Goal: Task Accomplishment & Management: Manage account settings

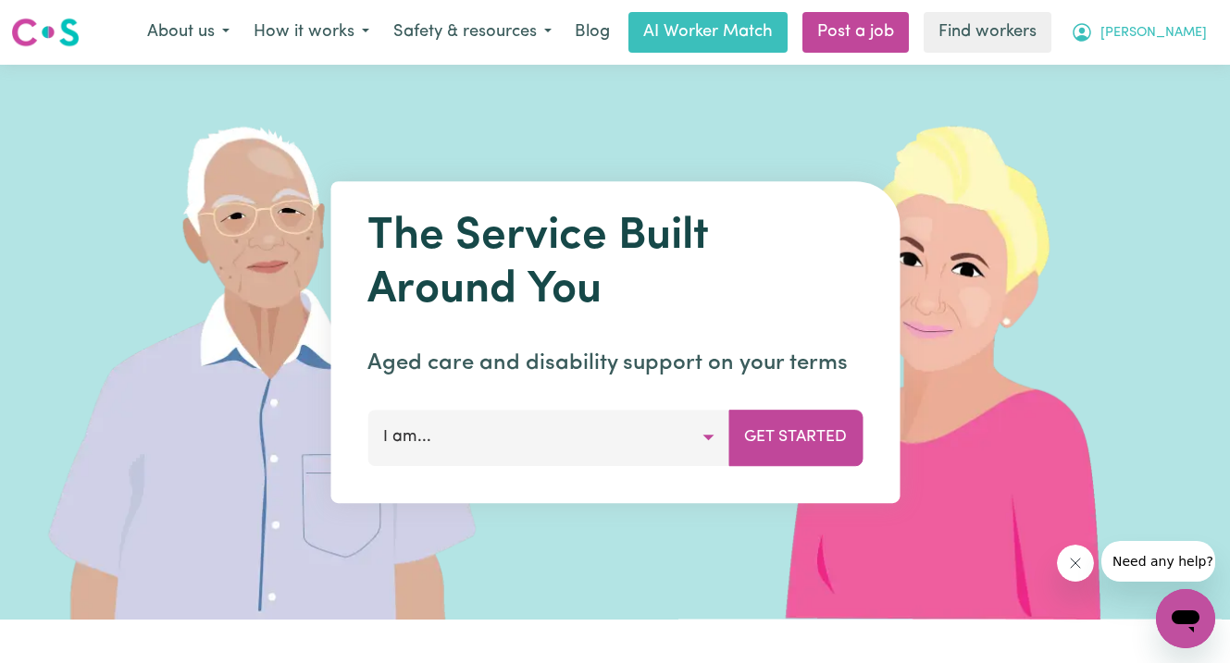
click at [1179, 33] on span "[PERSON_NAME]" at bounding box center [1153, 33] width 106 height 20
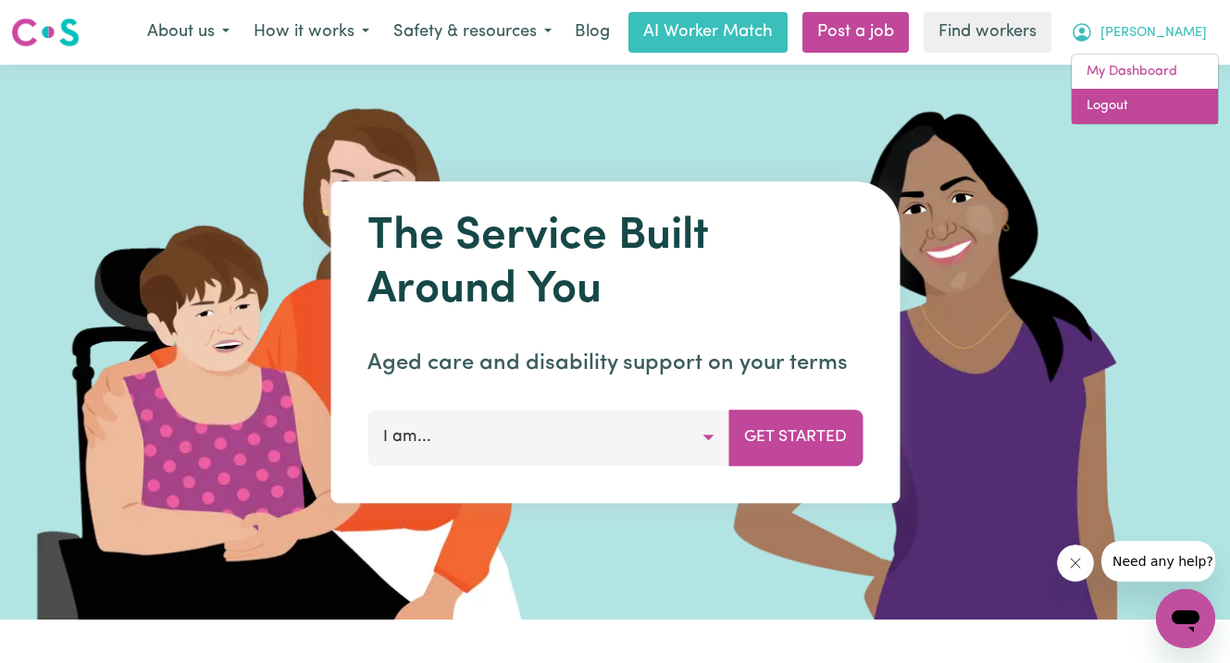
click at [1098, 114] on link "Logout" at bounding box center [1145, 106] width 146 height 35
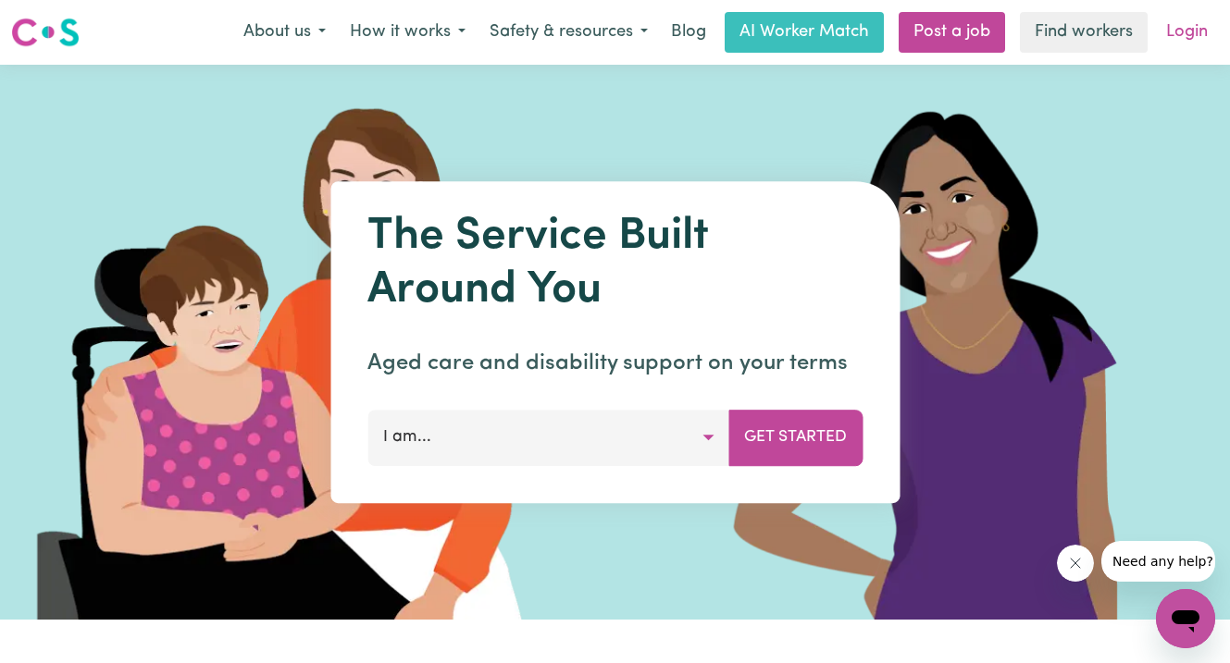
click at [1182, 28] on link "Login" at bounding box center [1187, 32] width 64 height 41
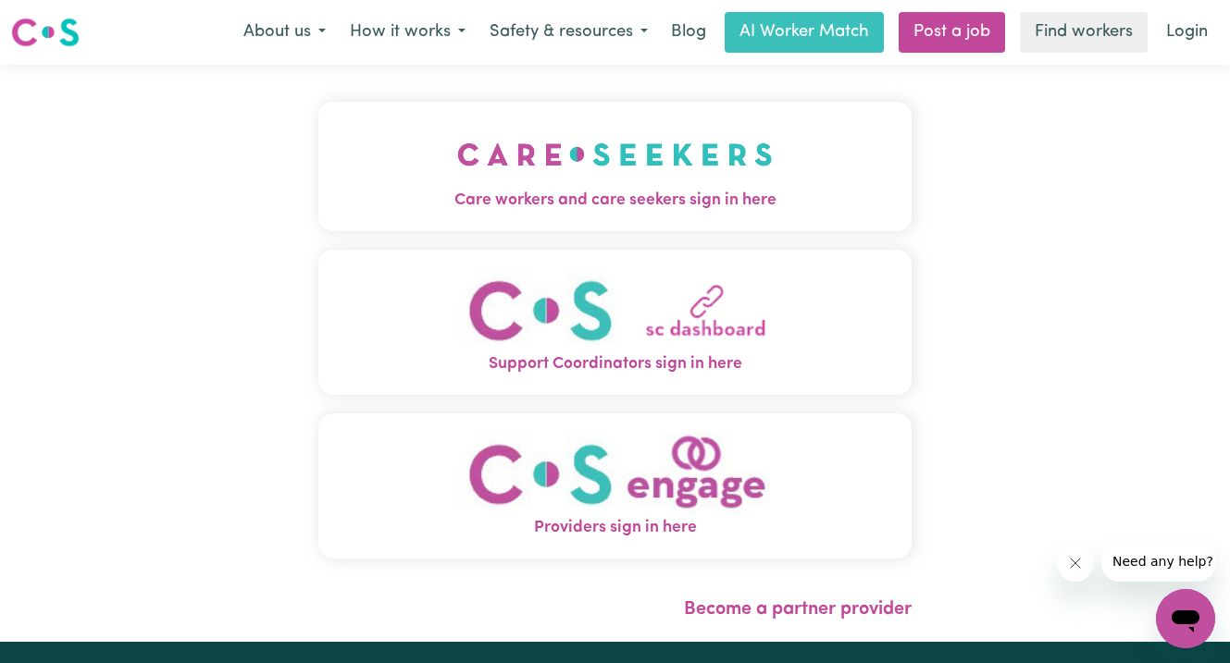
click at [505, 195] on span "Care workers and care seekers sign in here" at bounding box center [614, 201] width 593 height 24
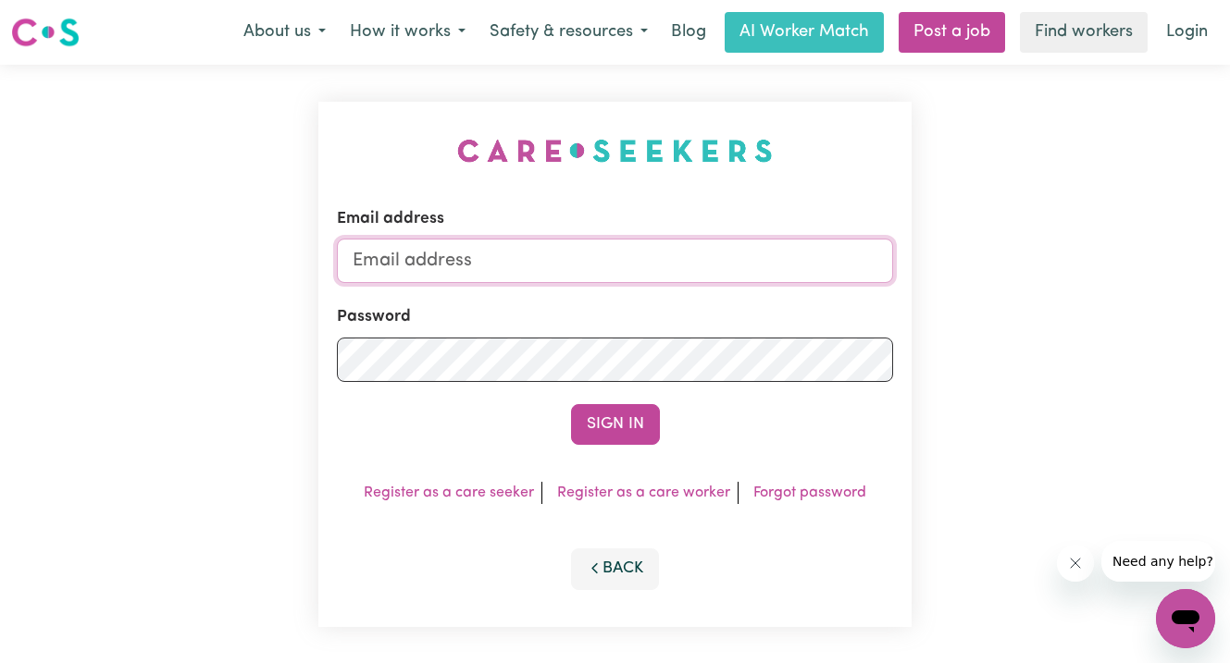
click at [527, 251] on input "Email address" at bounding box center [615, 261] width 556 height 44
type input "[EMAIL_ADDRESS][DOMAIN_NAME]"
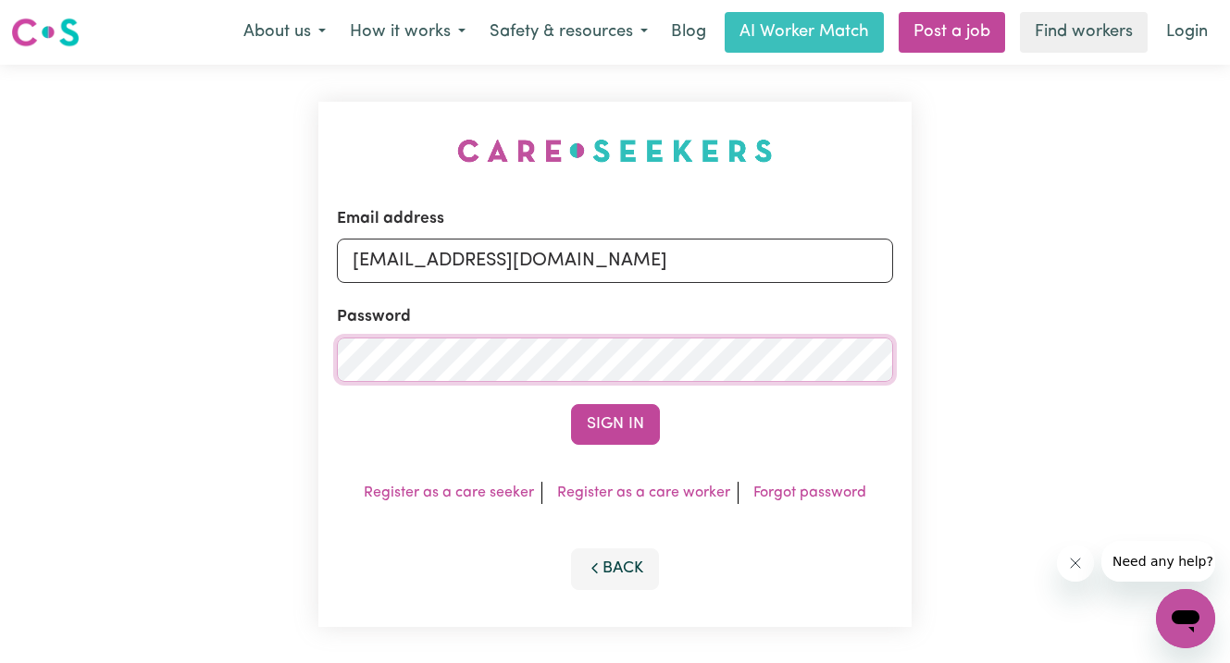
click at [571, 404] on button "Sign In" at bounding box center [615, 424] width 89 height 41
